Goal: Find specific page/section: Find specific page/section

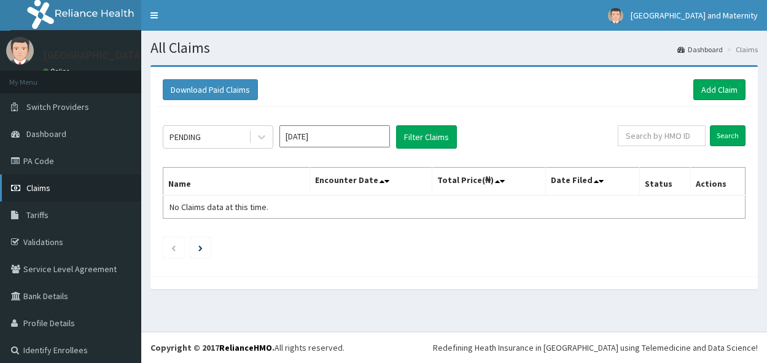
drag, startPoint x: 42, startPoint y: 190, endPoint x: 52, endPoint y: 182, distance: 12.7
click at [42, 190] on span "Claims" at bounding box center [38, 187] width 24 height 11
click at [44, 190] on span "Claims" at bounding box center [38, 187] width 24 height 11
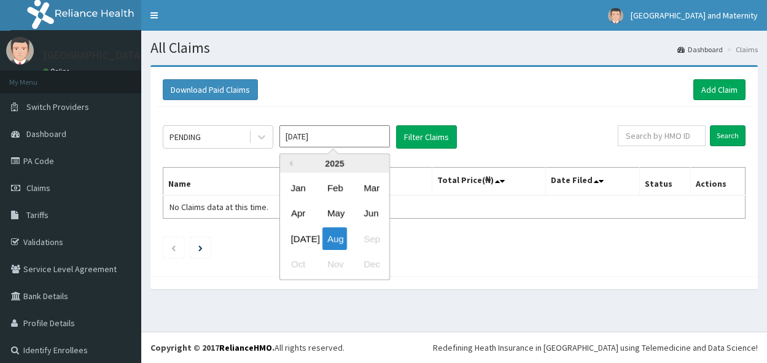
click at [372, 215] on div "Jun" at bounding box center [370, 213] width 25 height 23
type input "Jun 2025"
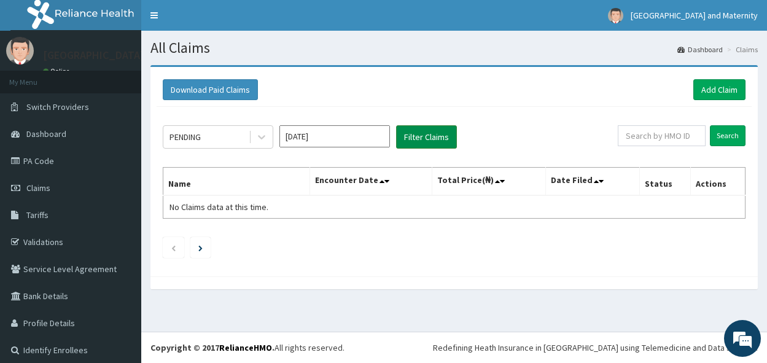
click at [435, 143] on button "Filter Claims" at bounding box center [426, 136] width 61 height 23
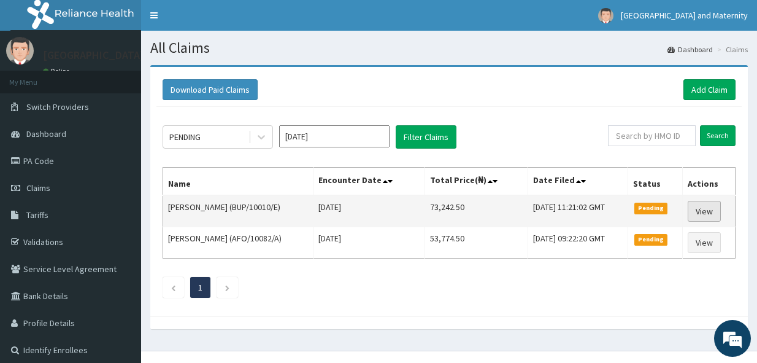
click at [707, 216] on link "View" at bounding box center [704, 211] width 33 height 21
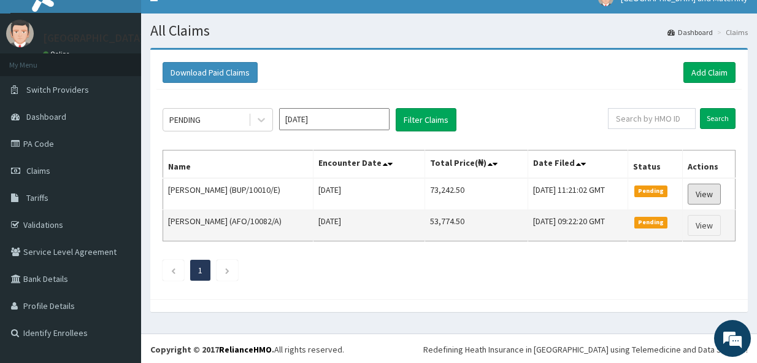
scroll to position [19, 0]
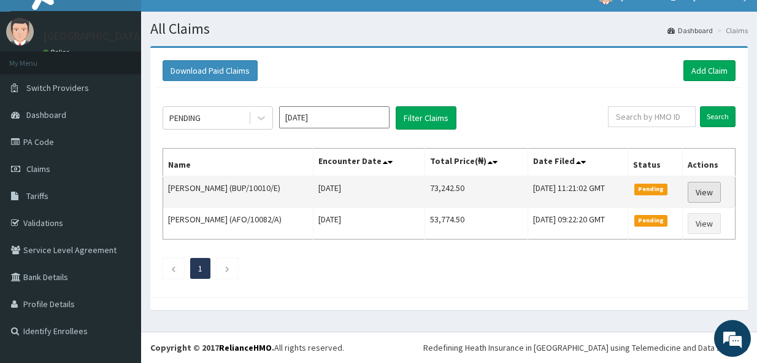
click at [703, 198] on link "View" at bounding box center [704, 192] width 33 height 21
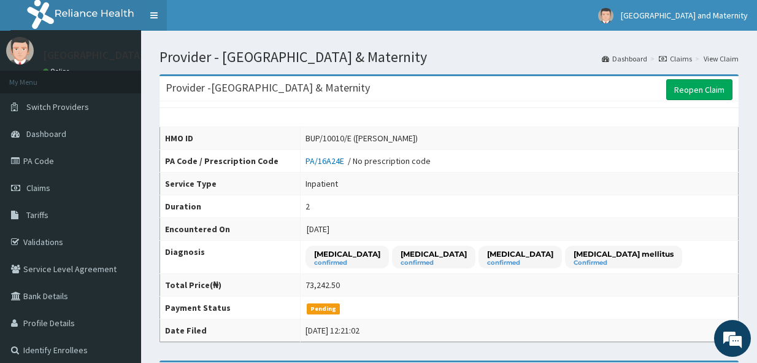
click at [155, 16] on link "Toggle navigation" at bounding box center [154, 15] width 26 height 31
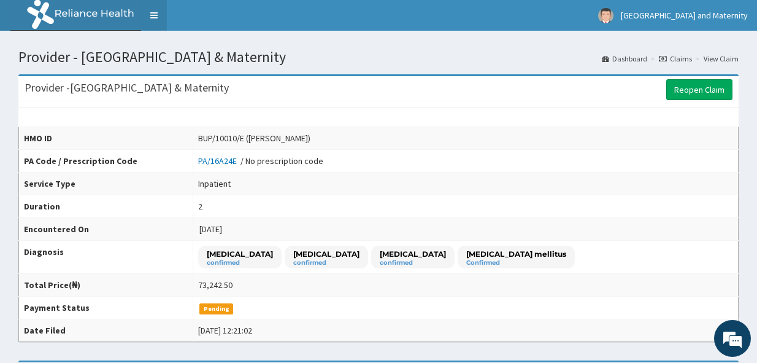
click at [152, 16] on link "Toggle navigation" at bounding box center [154, 15] width 26 height 31
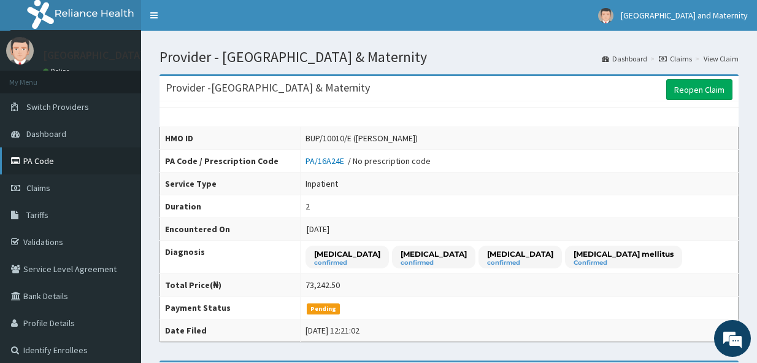
click at [53, 160] on link "PA Code" at bounding box center [70, 160] width 141 height 27
